Goal: Information Seeking & Learning: Learn about a topic

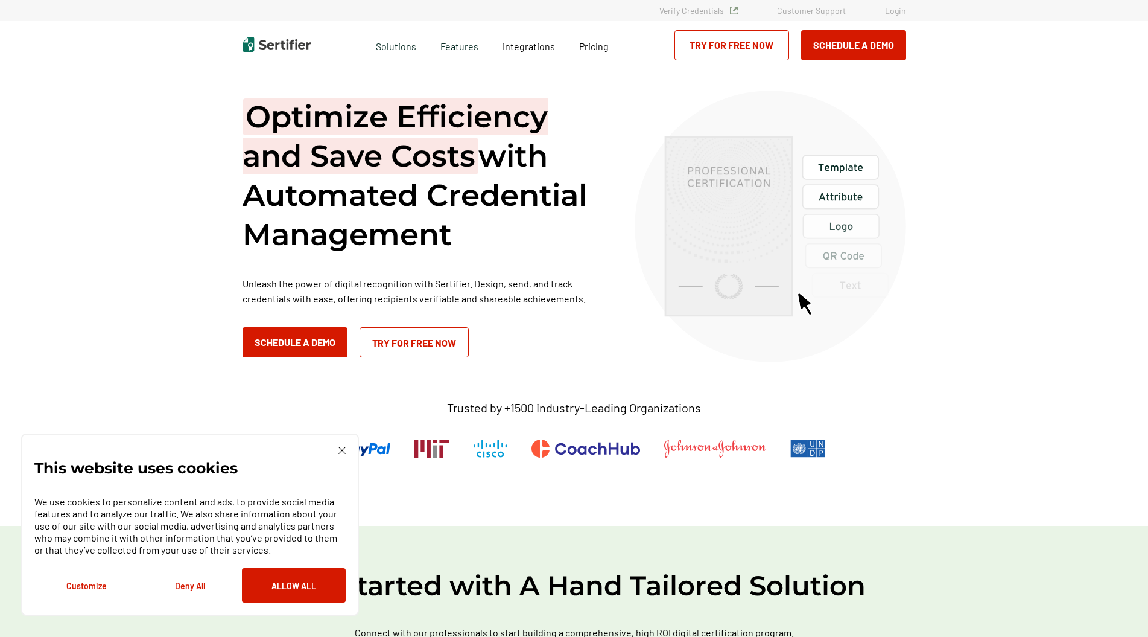
click at [340, 450] on img at bounding box center [341, 449] width 7 height 7
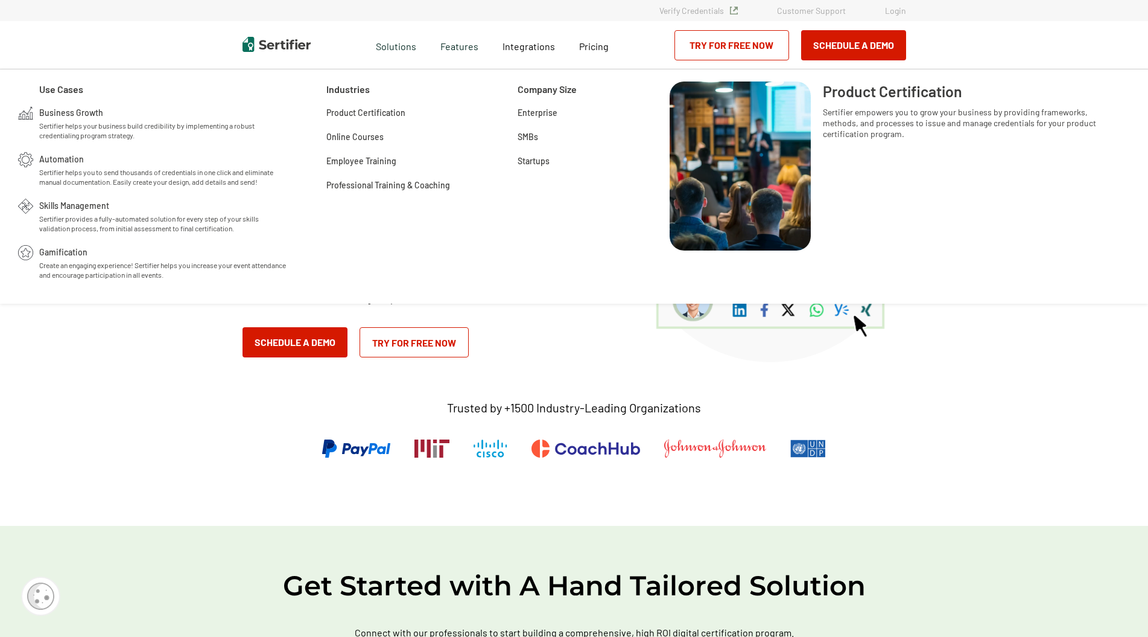
click at [394, 112] on span "Product Certification" at bounding box center [365, 112] width 79 height 12
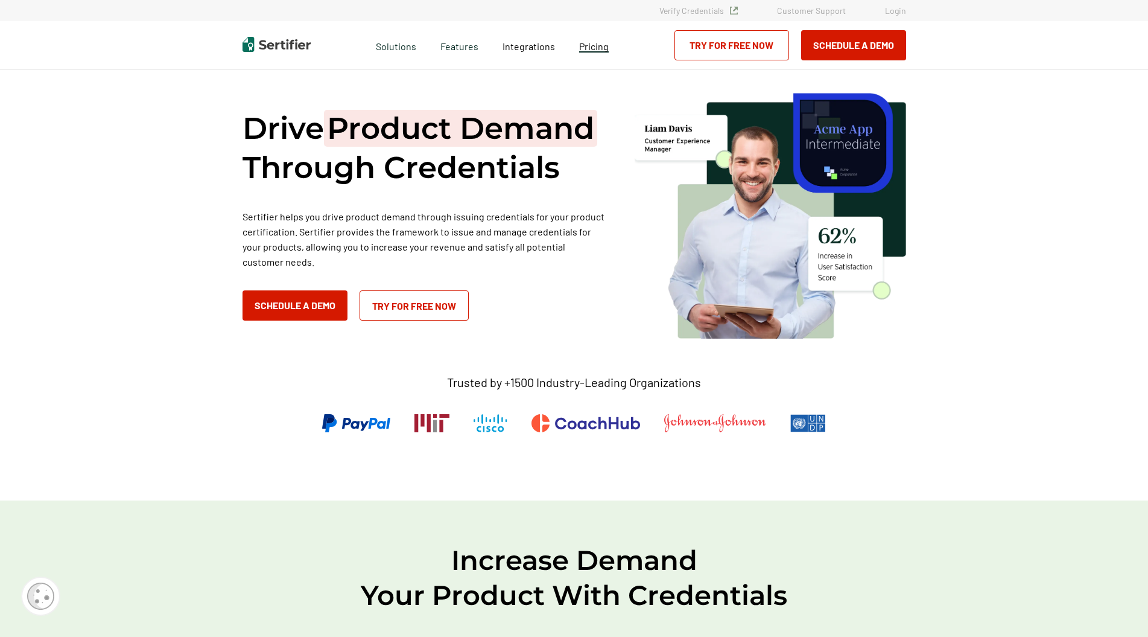
click at [593, 48] on span "Pricing" at bounding box center [594, 45] width 30 height 11
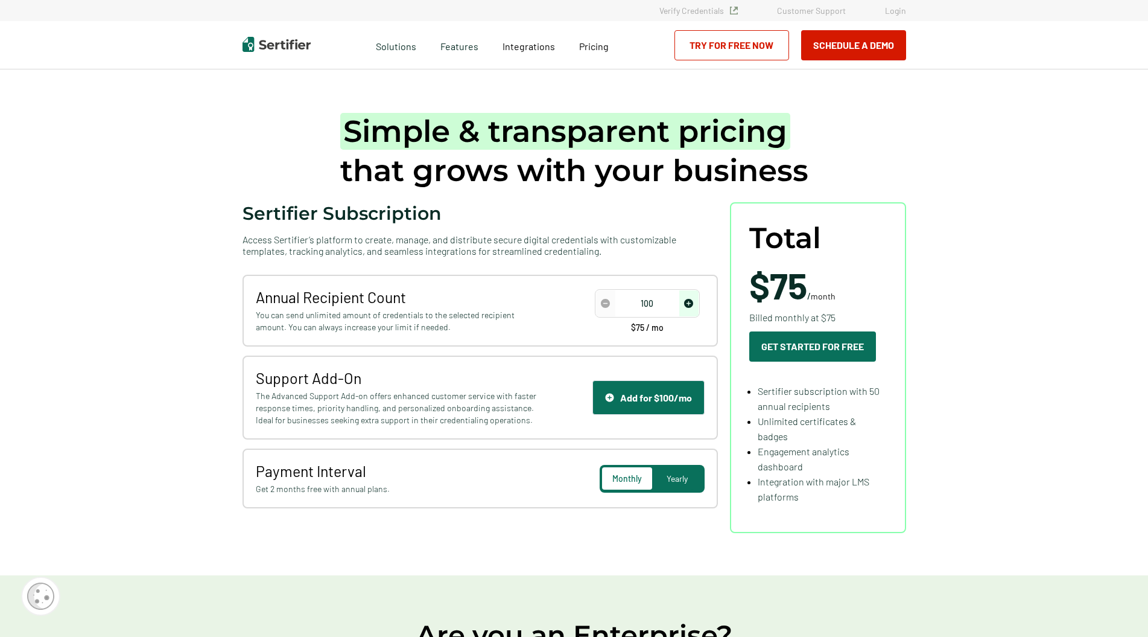
click at [691, 306] on img "increase number" at bounding box center [688, 303] width 9 height 9
click at [691, 305] on img "increase number" at bounding box center [688, 303] width 9 height 9
click at [609, 304] on img "decrease number" at bounding box center [605, 303] width 9 height 9
type input "100"
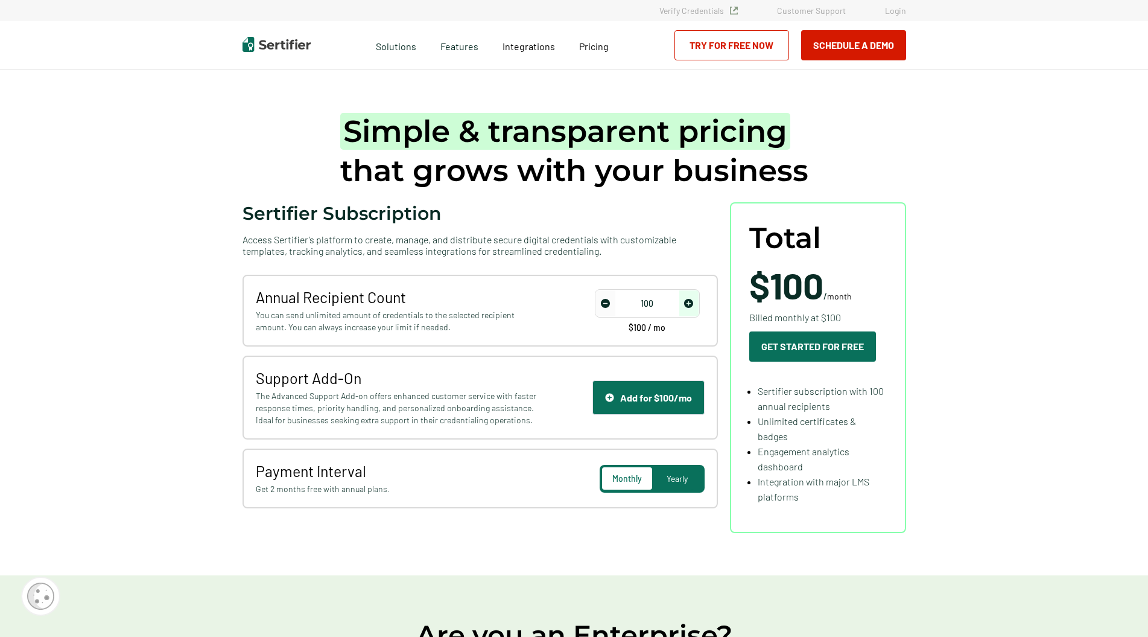
click at [609, 304] on img "decrease number" at bounding box center [605, 303] width 9 height 9
